Goal: Transaction & Acquisition: Subscribe to service/newsletter

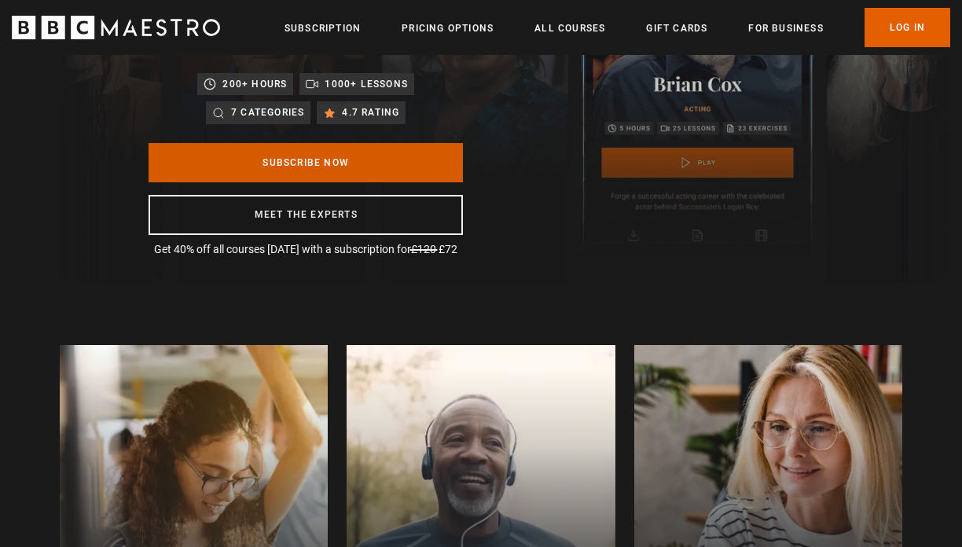
scroll to position [0, 189]
click at [386, 168] on link "Subscribe Now" at bounding box center [306, 162] width 314 height 39
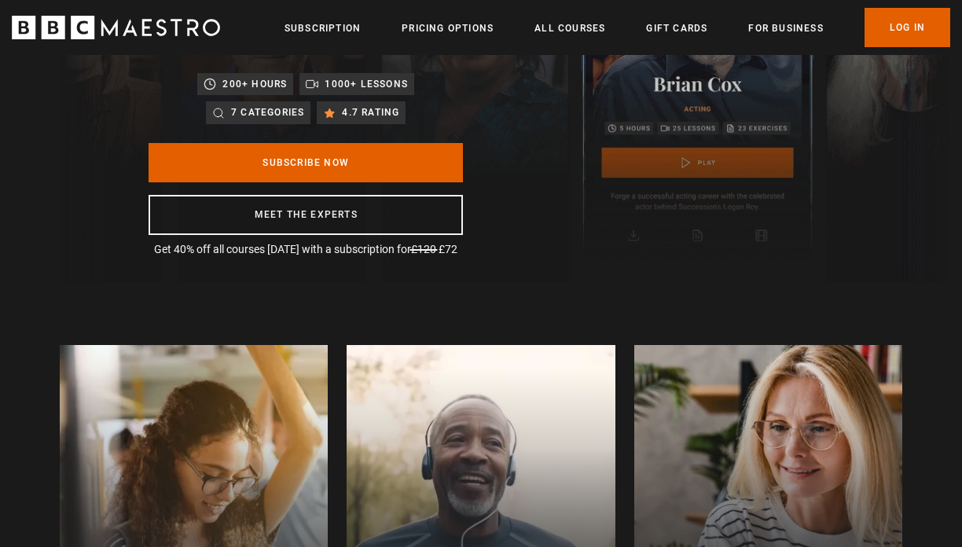
scroll to position [0, 378]
click at [440, 28] on link "Pricing Options" at bounding box center [448, 28] width 92 height 16
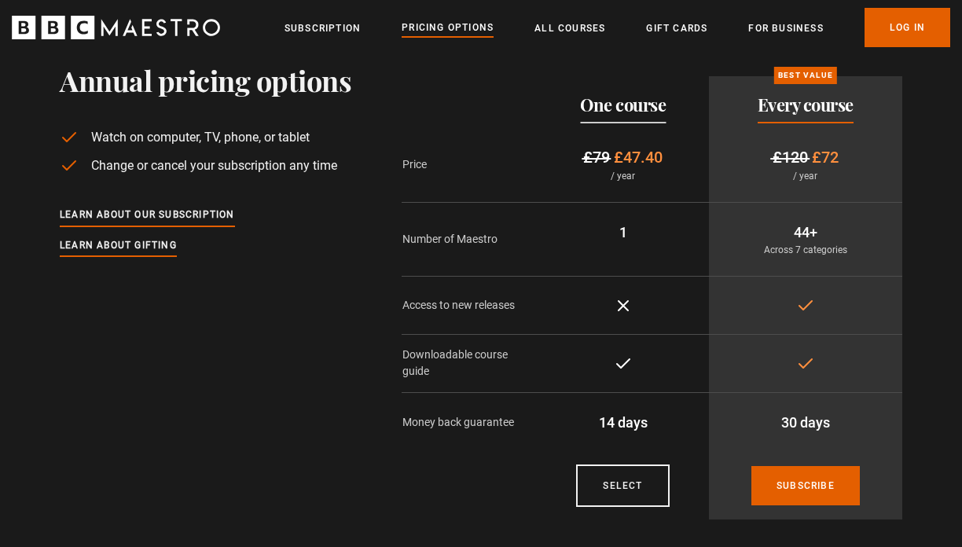
scroll to position [79, 0]
